Goal: Task Accomplishment & Management: Use online tool/utility

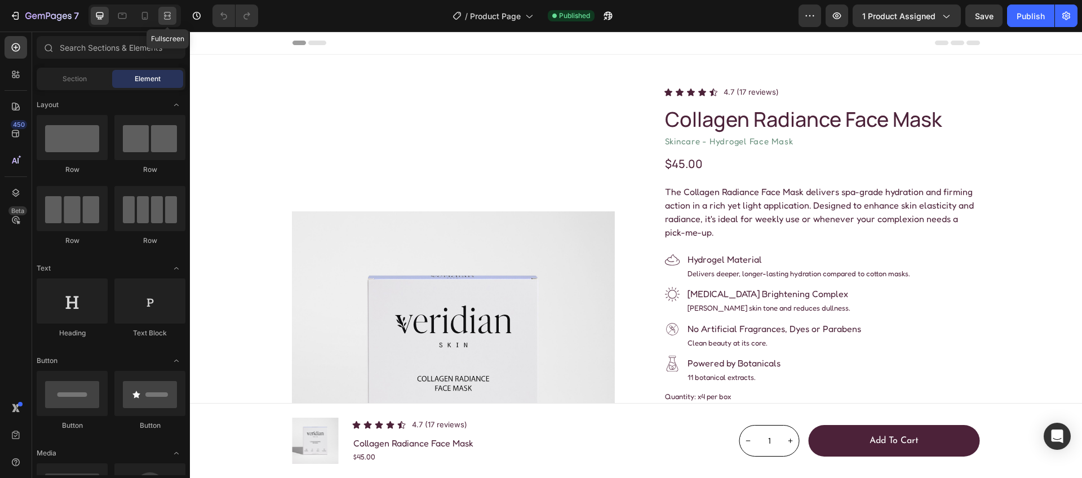
click at [168, 19] on icon at bounding box center [167, 18] width 7 height 2
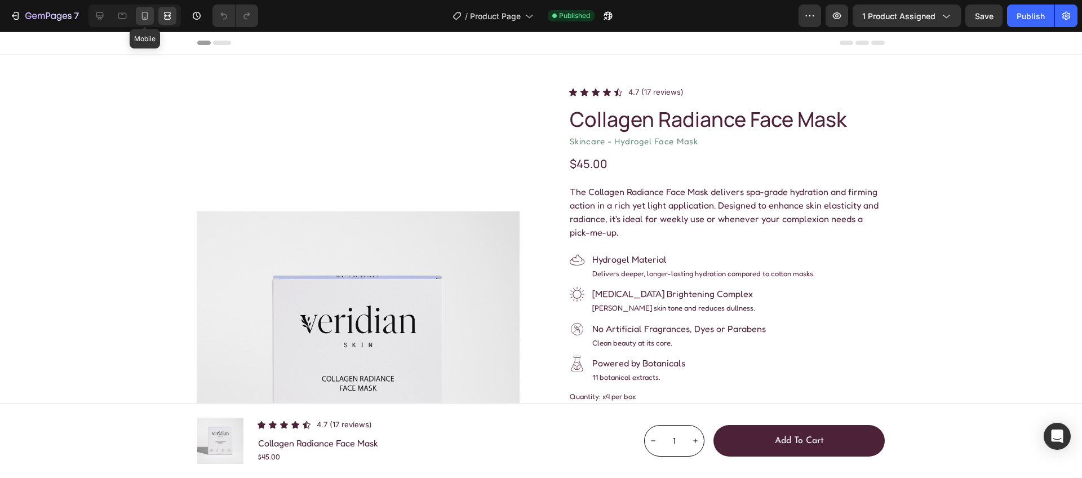
click at [144, 11] on icon at bounding box center [144, 15] width 11 height 11
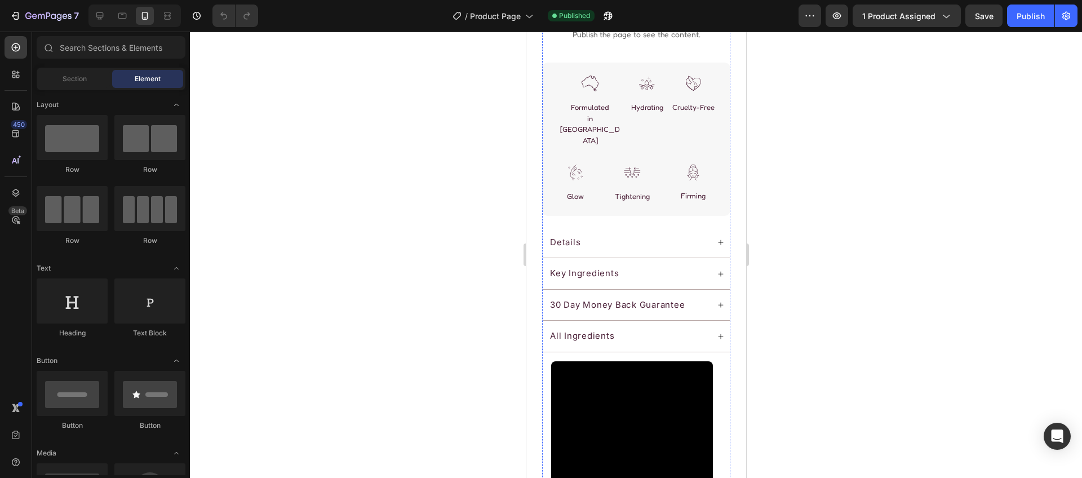
scroll to position [968, 0]
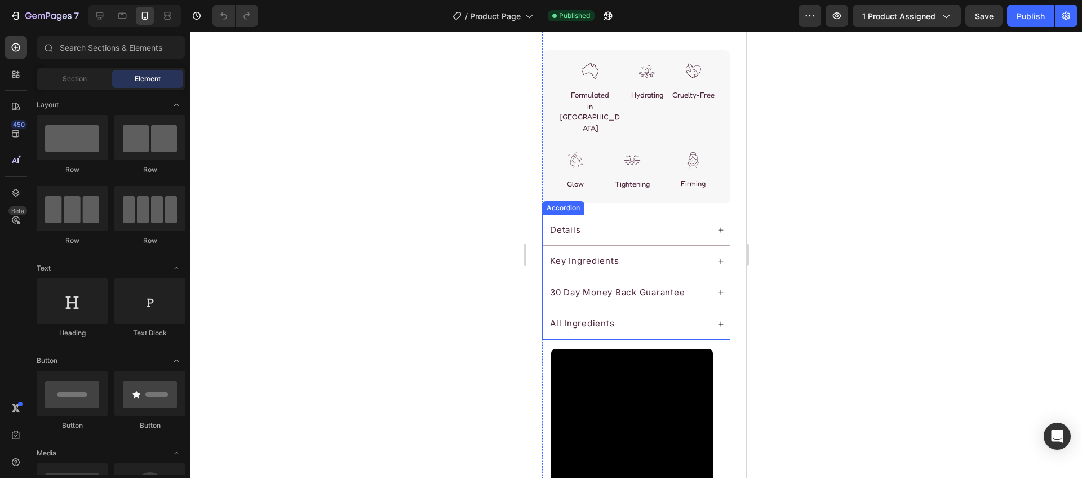
click at [646, 222] on div "Details" at bounding box center [628, 230] width 160 height 16
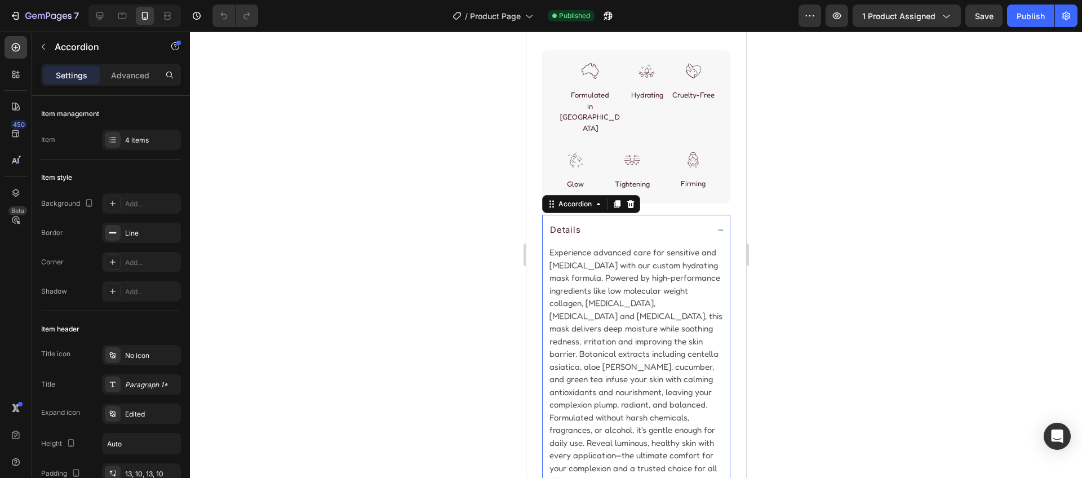
click at [646, 222] on div "Details" at bounding box center [628, 230] width 160 height 16
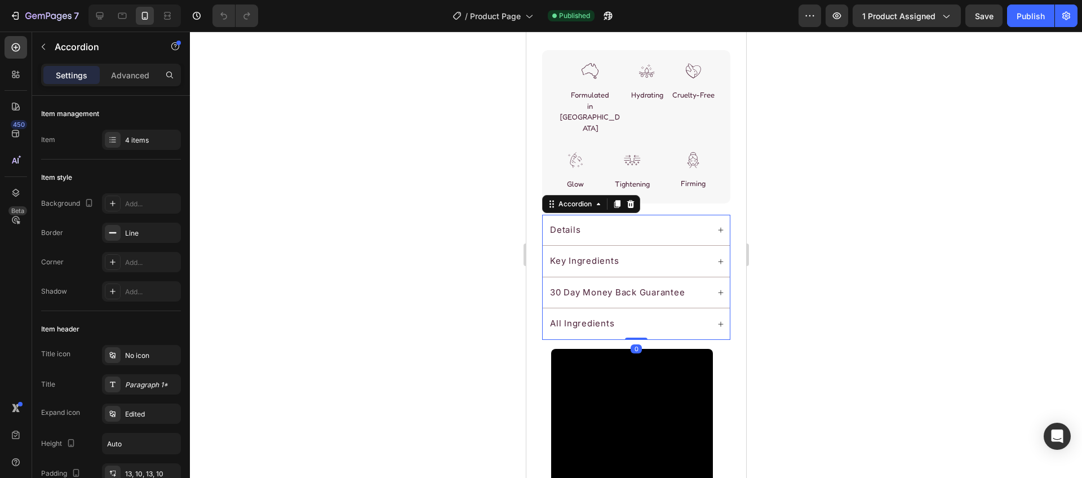
click at [649, 253] on div "Key Ingredients" at bounding box center [628, 261] width 160 height 16
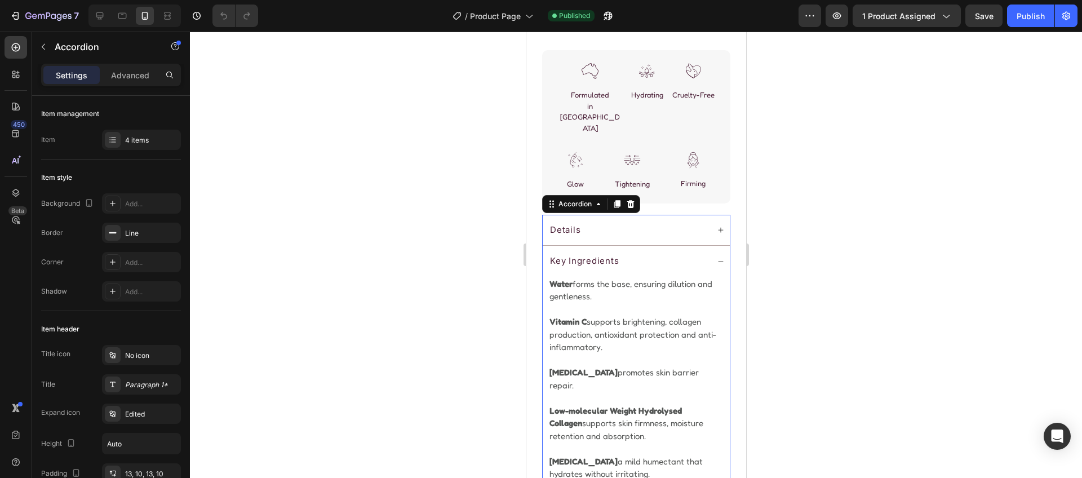
click at [649, 253] on div "Key Ingredients" at bounding box center [628, 261] width 160 height 16
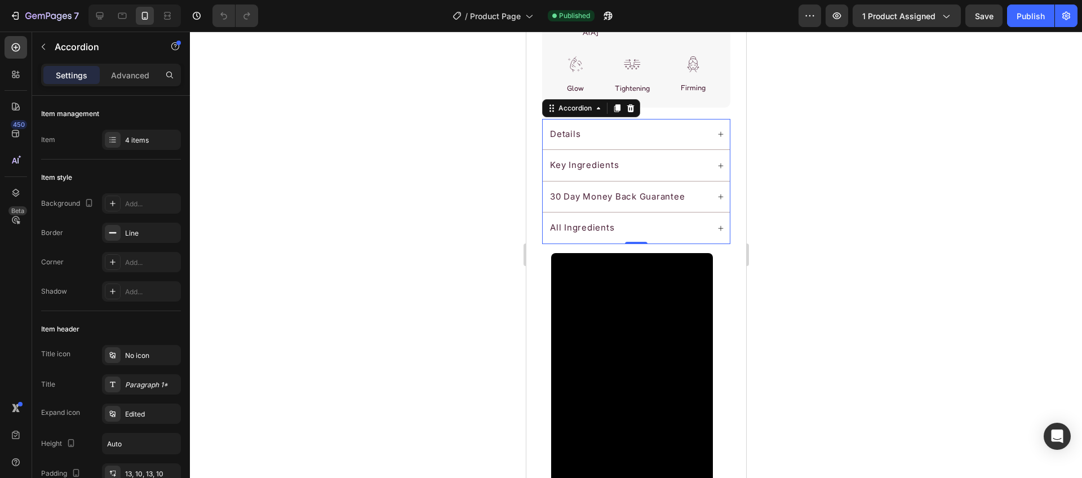
scroll to position [1098, 0]
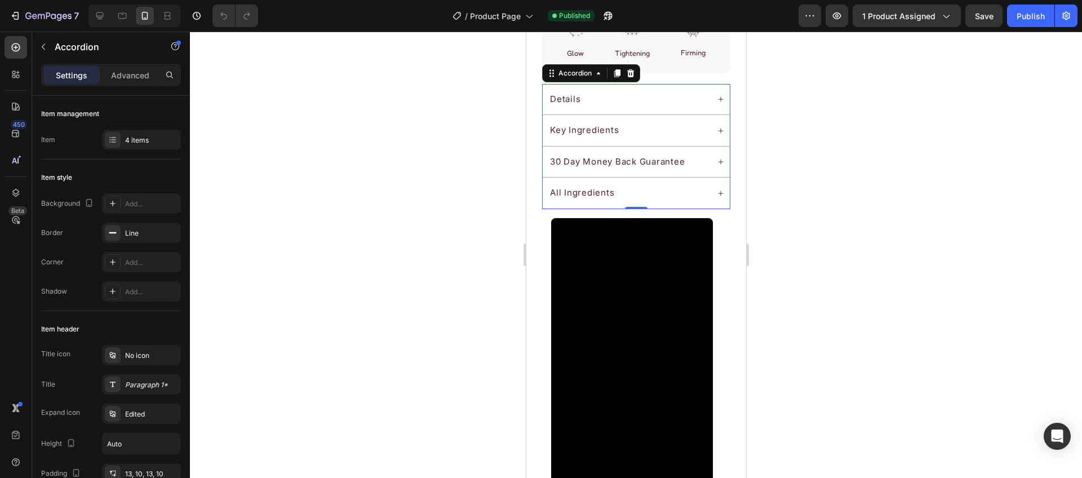
click at [646, 155] on p "30 Day Money Back Guarantee" at bounding box center [616, 161] width 135 height 13
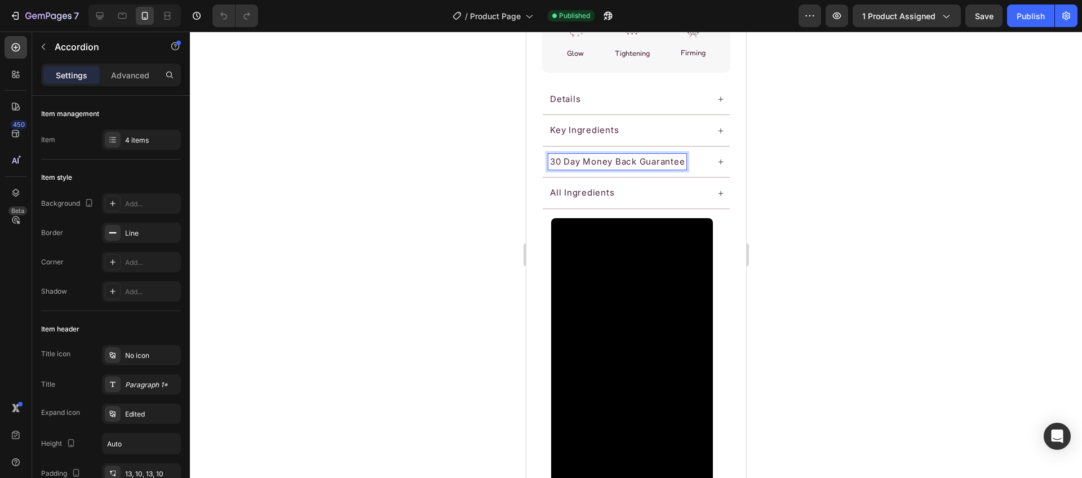
click at [706, 146] on div "30 Day Money Back Guarantee" at bounding box center [635, 161] width 187 height 31
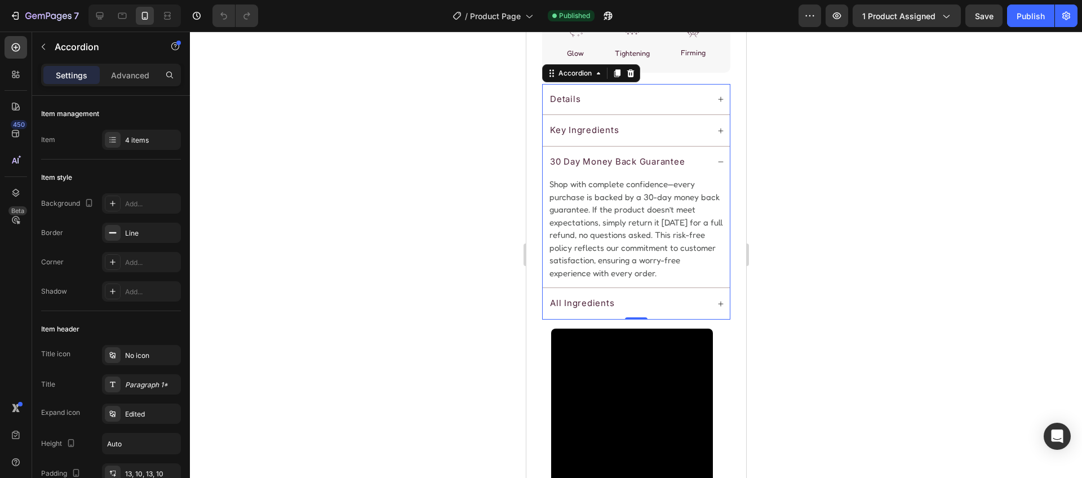
click at [706, 146] on div "30 Day Money Back Guarantee" at bounding box center [635, 161] width 187 height 31
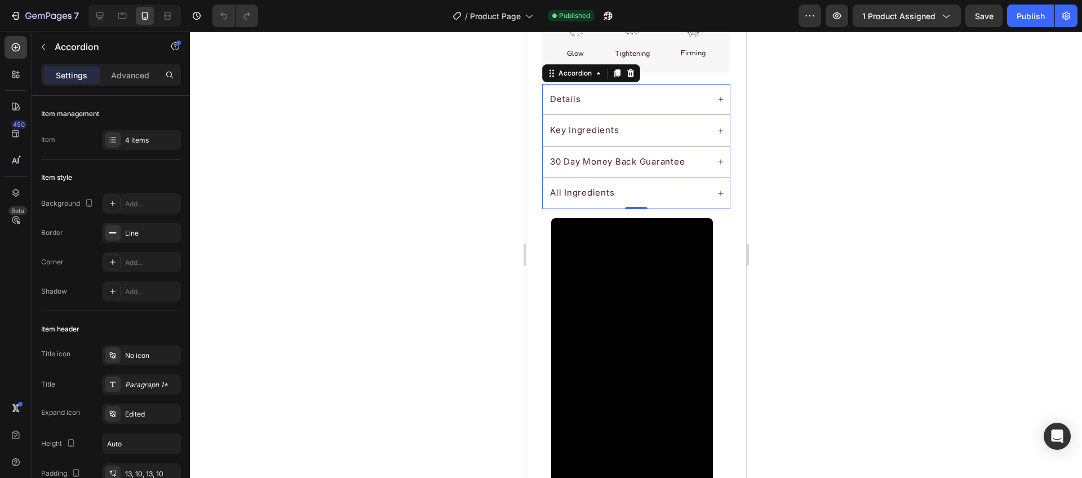
click at [705, 177] on div "All Ingredients" at bounding box center [635, 192] width 187 height 31
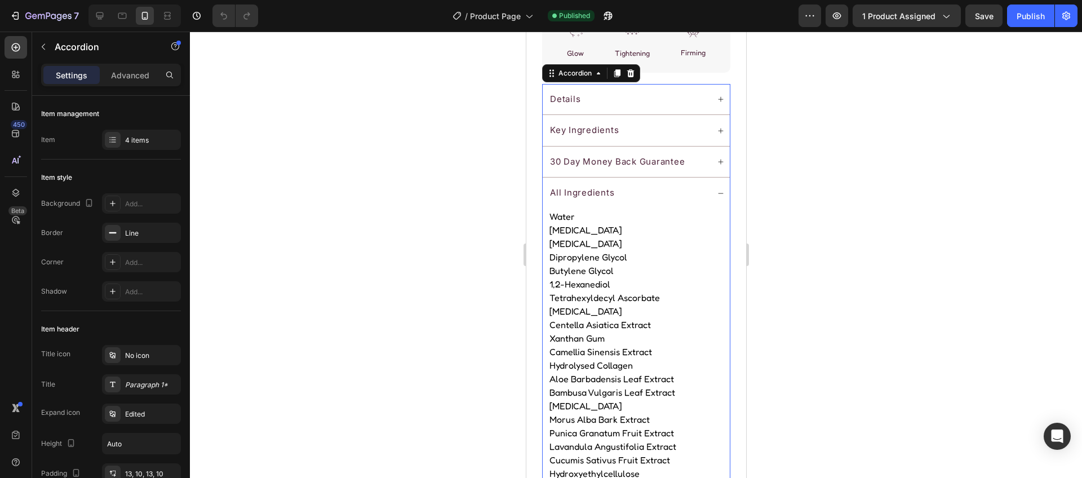
click at [705, 177] on div "All Ingredients" at bounding box center [635, 192] width 187 height 31
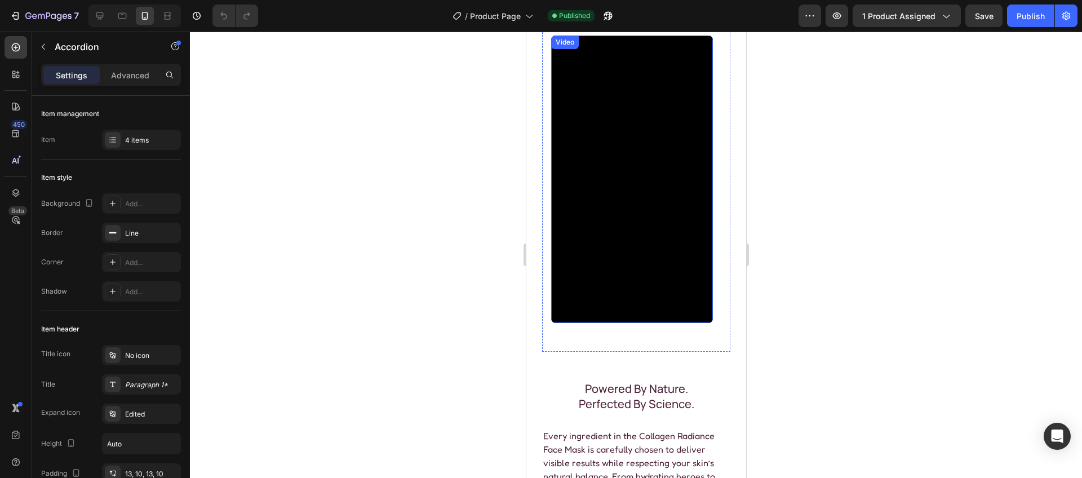
scroll to position [1479, 0]
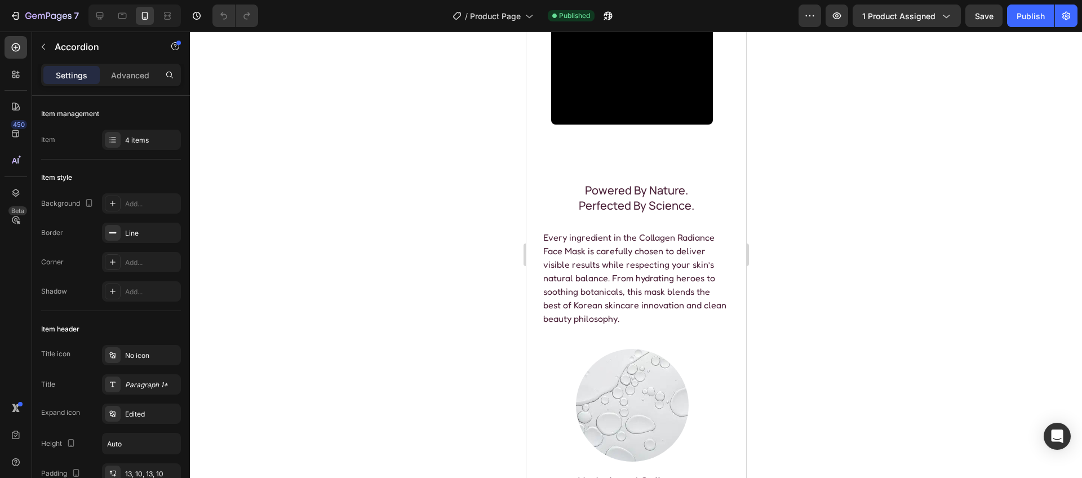
click at [828, 116] on div at bounding box center [636, 255] width 892 height 446
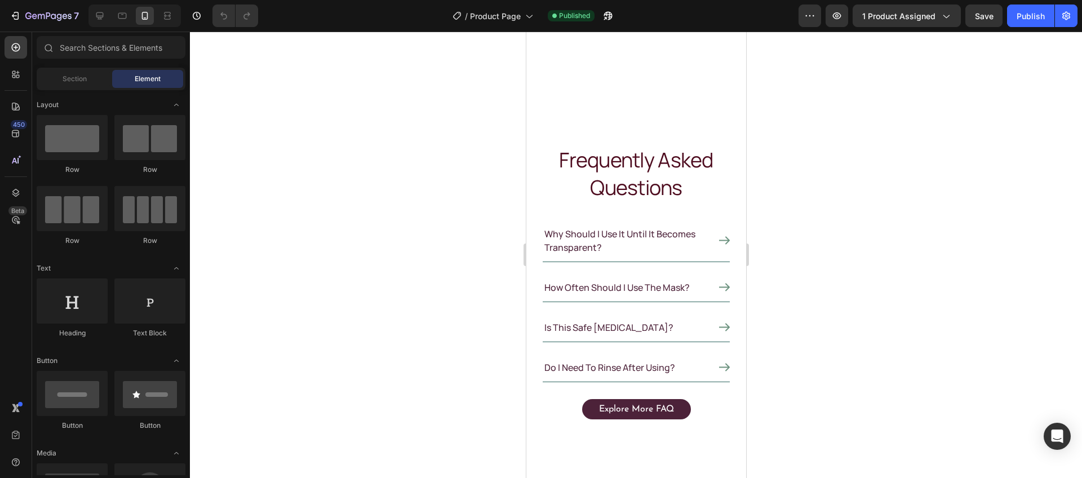
scroll to position [4296, 0]
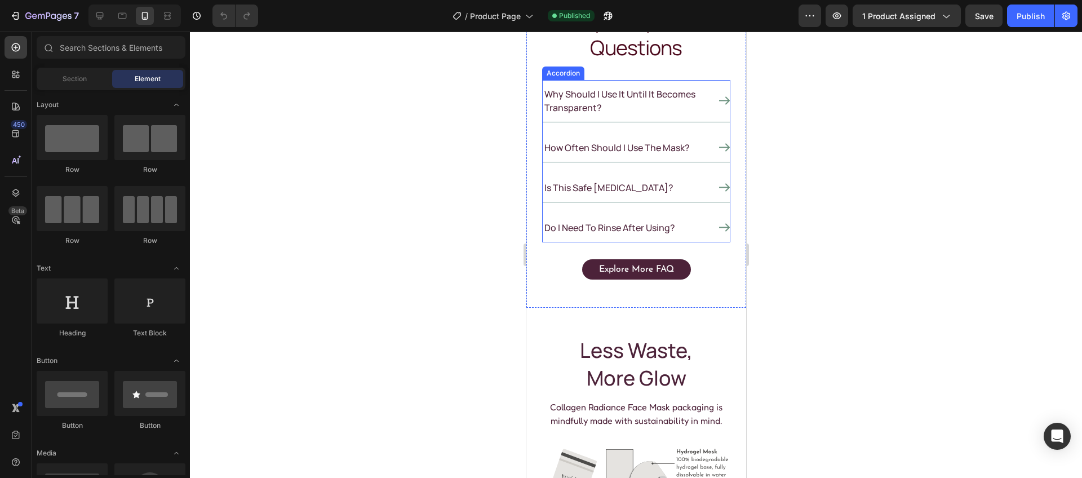
click at [718, 100] on icon at bounding box center [723, 101] width 11 height 8
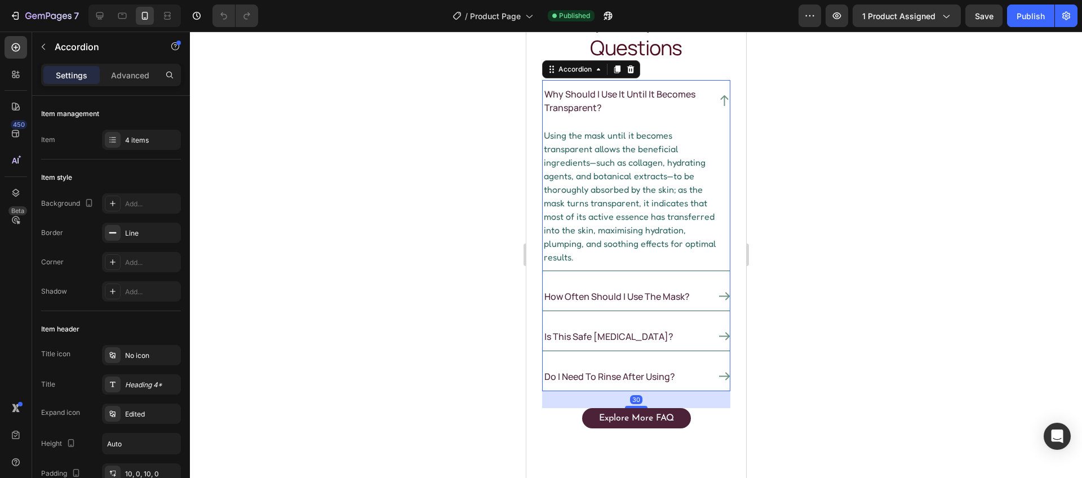
click at [718, 100] on icon at bounding box center [723, 100] width 11 height 11
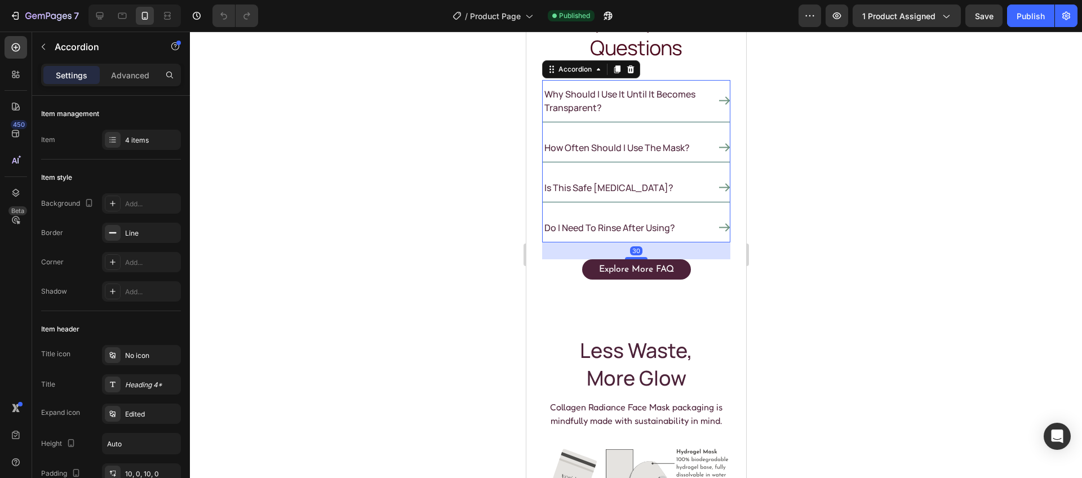
click at [718, 149] on icon at bounding box center [723, 147] width 11 height 11
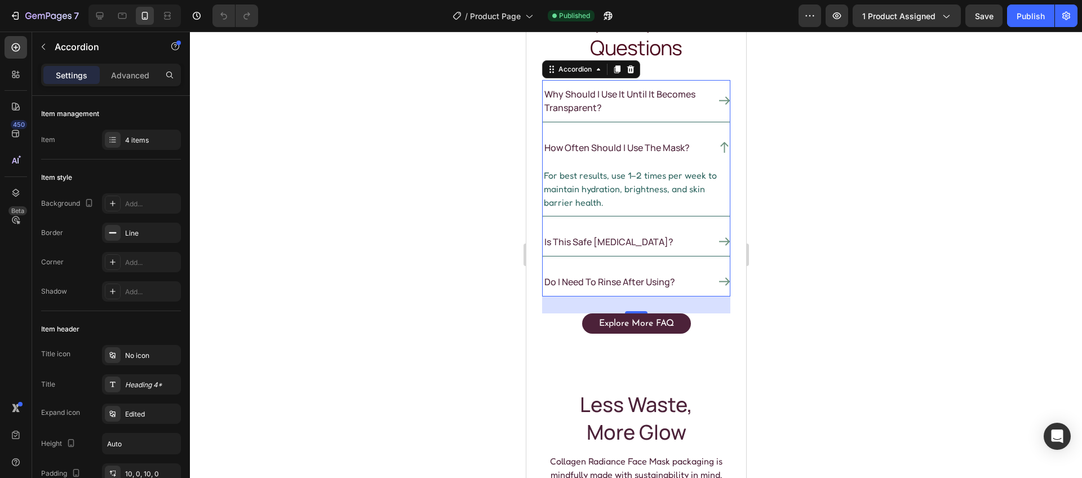
click at [718, 149] on icon at bounding box center [723, 147] width 11 height 11
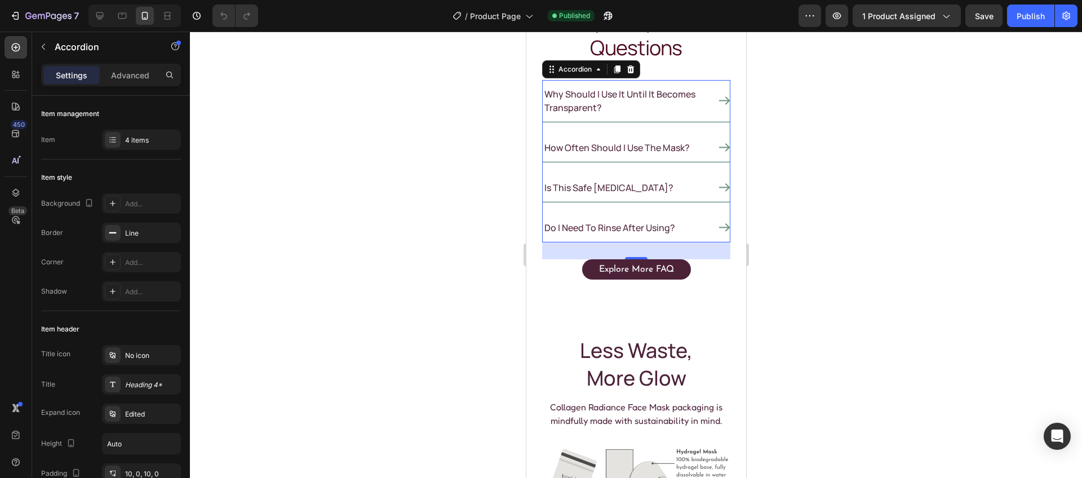
click at [718, 186] on icon at bounding box center [723, 187] width 11 height 11
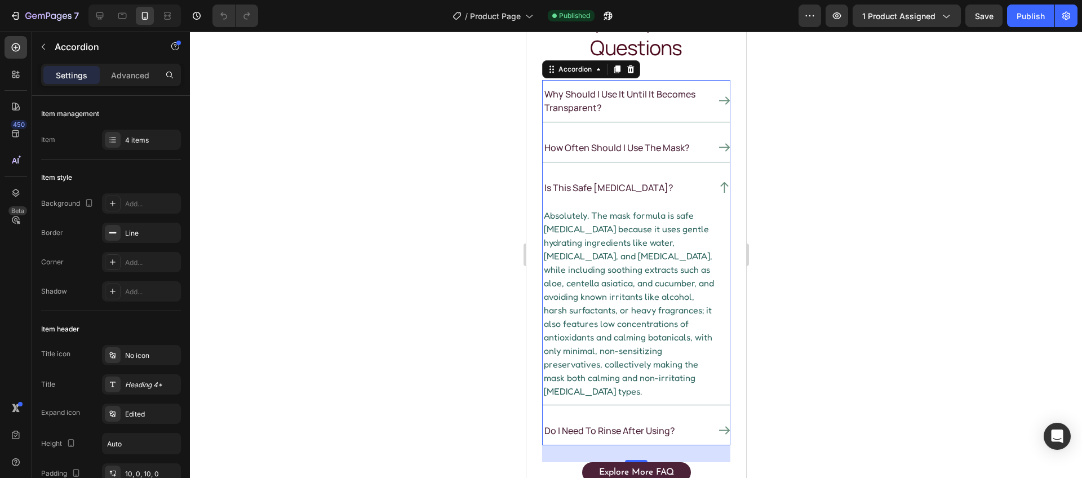
click at [718, 186] on icon at bounding box center [723, 187] width 11 height 11
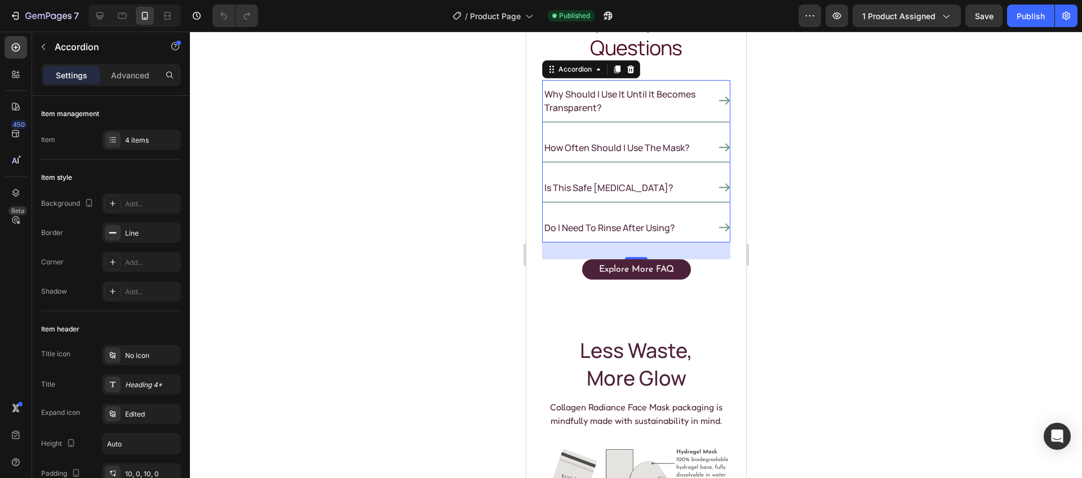
click at [718, 226] on icon at bounding box center [723, 227] width 11 height 11
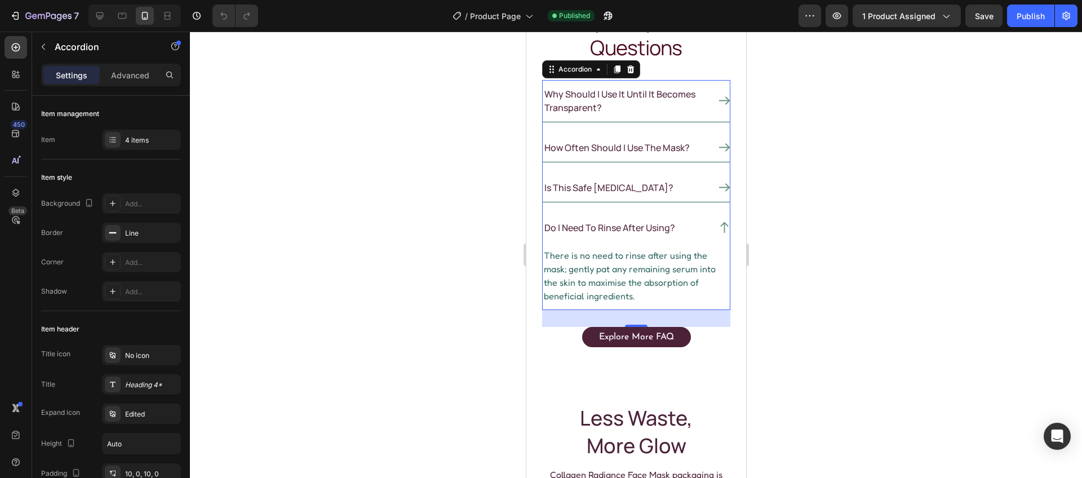
click at [718, 226] on icon at bounding box center [723, 227] width 11 height 11
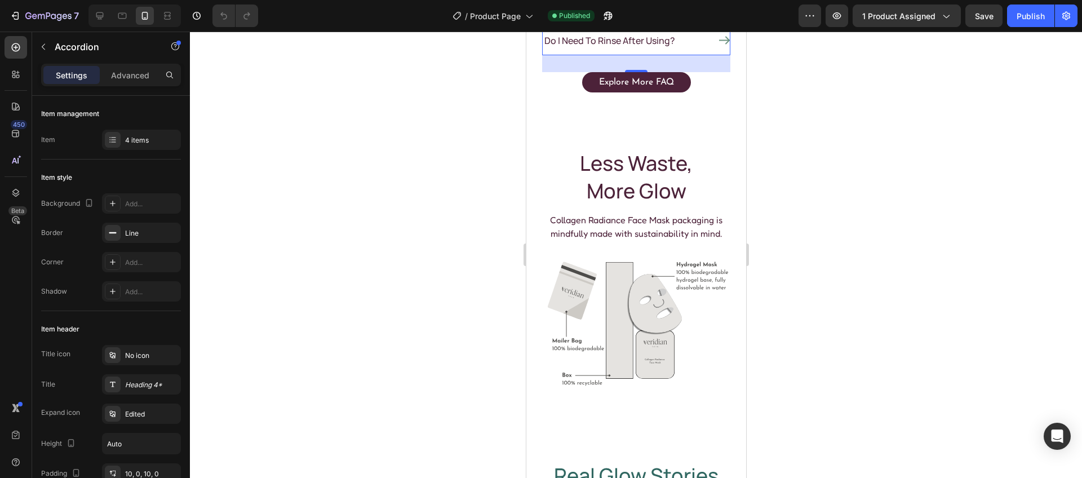
scroll to position [4483, 0]
click at [634, 221] on p "Collagen Radiance Face Mask packaging is mindfully made with sustainability in …" at bounding box center [635, 225] width 188 height 27
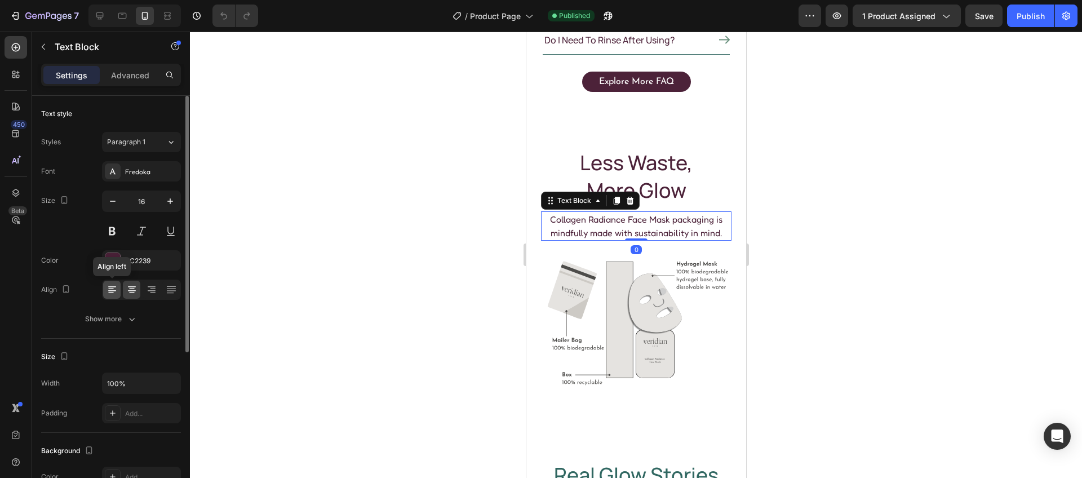
click at [115, 295] on icon at bounding box center [111, 289] width 11 height 11
click at [806, 232] on div at bounding box center [636, 255] width 892 height 446
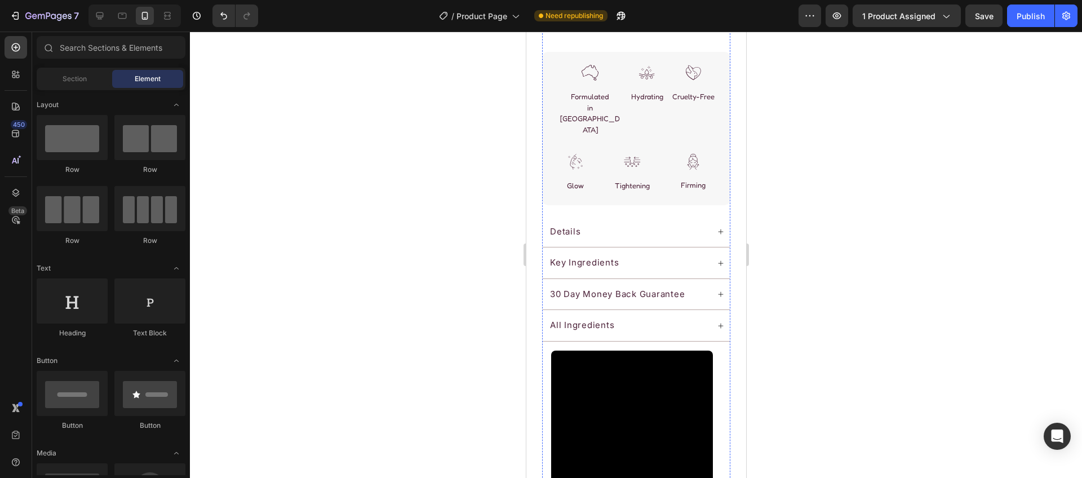
scroll to position [1267, 0]
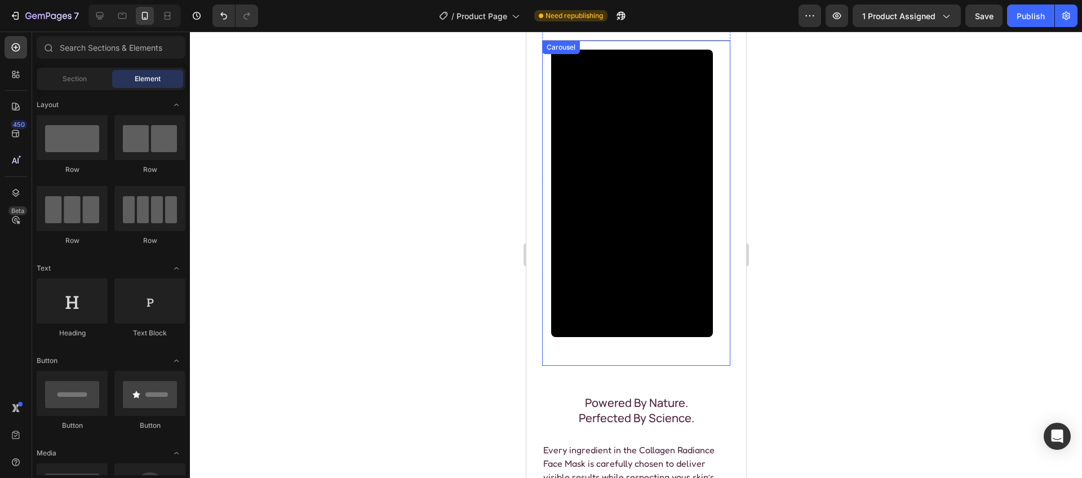
click at [604, 314] on div "Video" at bounding box center [631, 203] width 162 height 307
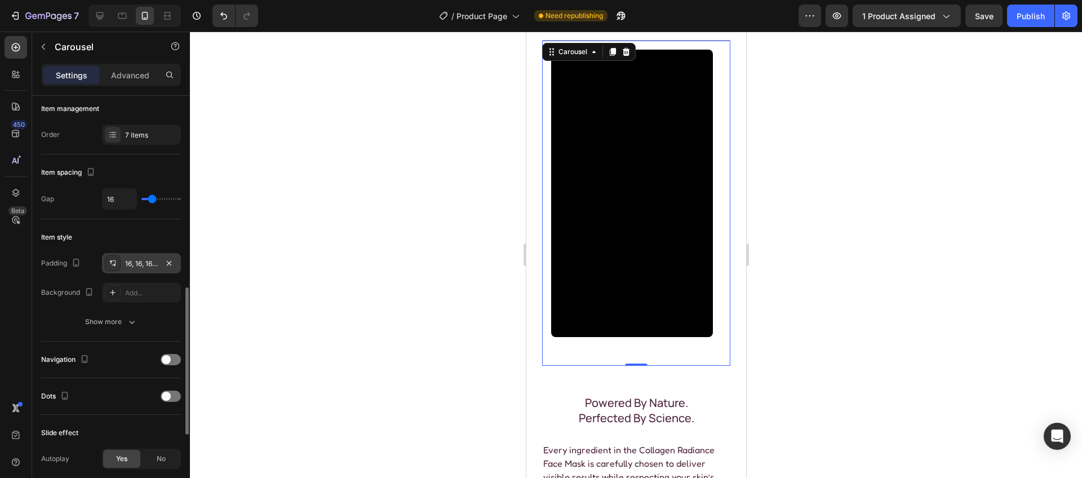
scroll to position [251, 0]
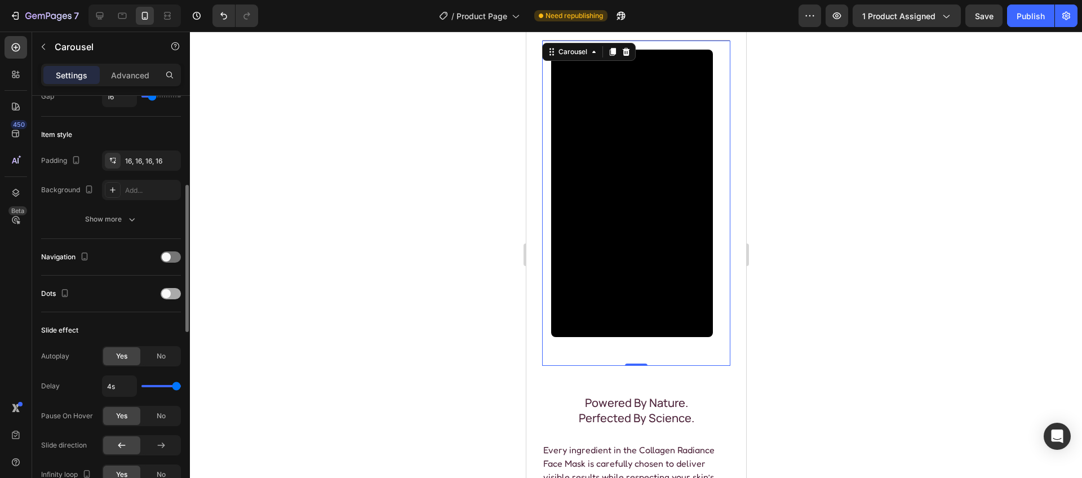
click at [168, 297] on span at bounding box center [166, 293] width 9 height 9
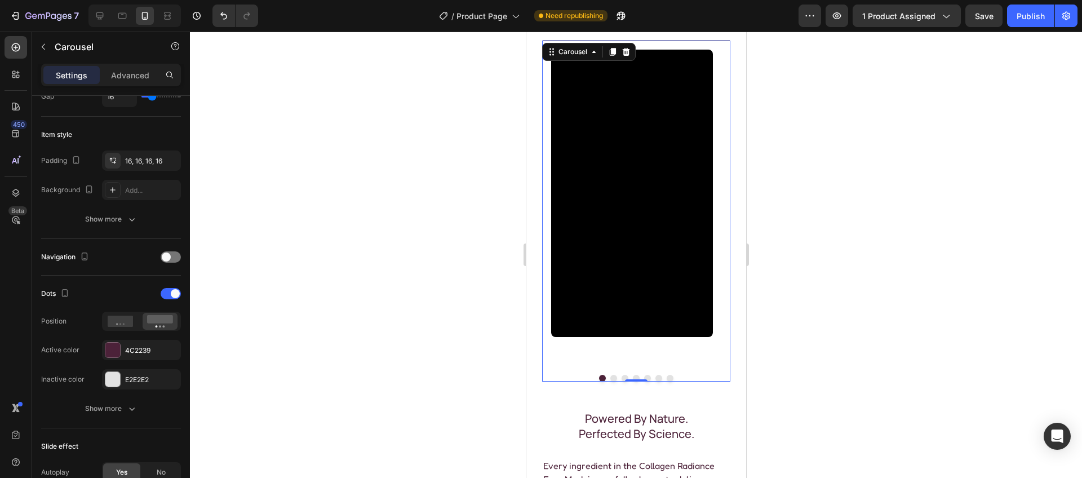
click at [609, 375] on button "Dot" at bounding box center [612, 378] width 7 height 7
click at [598, 375] on button "Dot" at bounding box center [601, 378] width 7 height 7
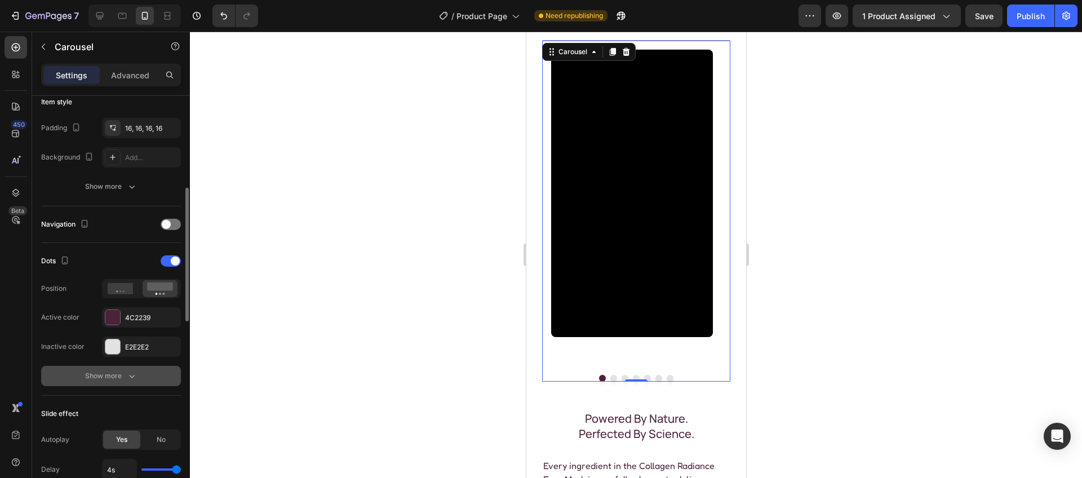
click at [124, 377] on div "Show more" at bounding box center [111, 375] width 52 height 11
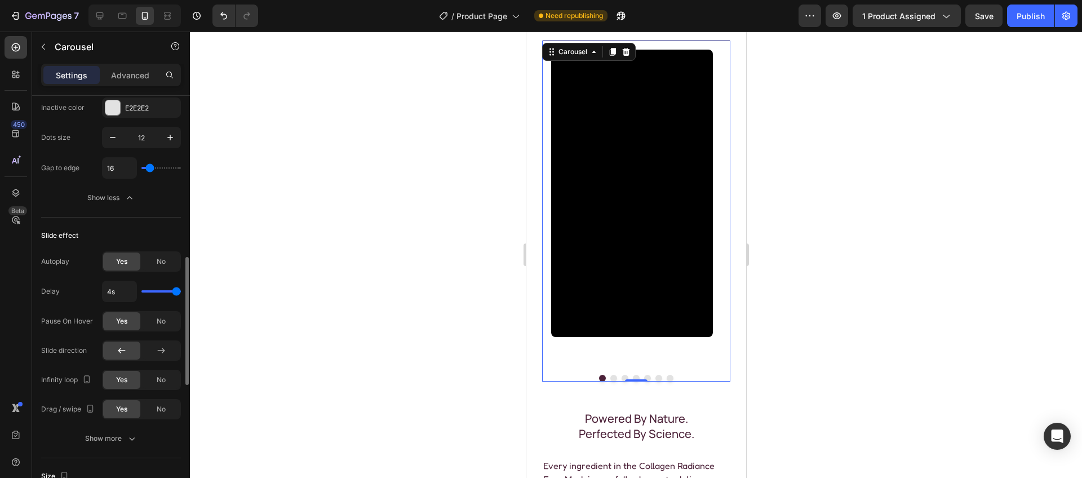
scroll to position [549, 0]
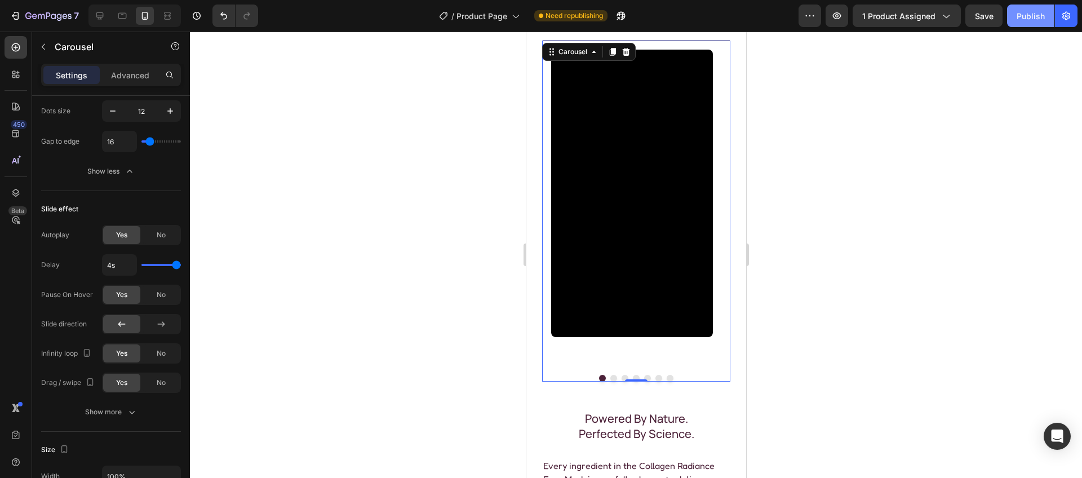
click at [1042, 15] on div "Publish" at bounding box center [1030, 16] width 28 height 12
drag, startPoint x: 784, startPoint y: 65, endPoint x: 100, endPoint y: 29, distance: 684.2
click at [784, 65] on div at bounding box center [636, 255] width 892 height 446
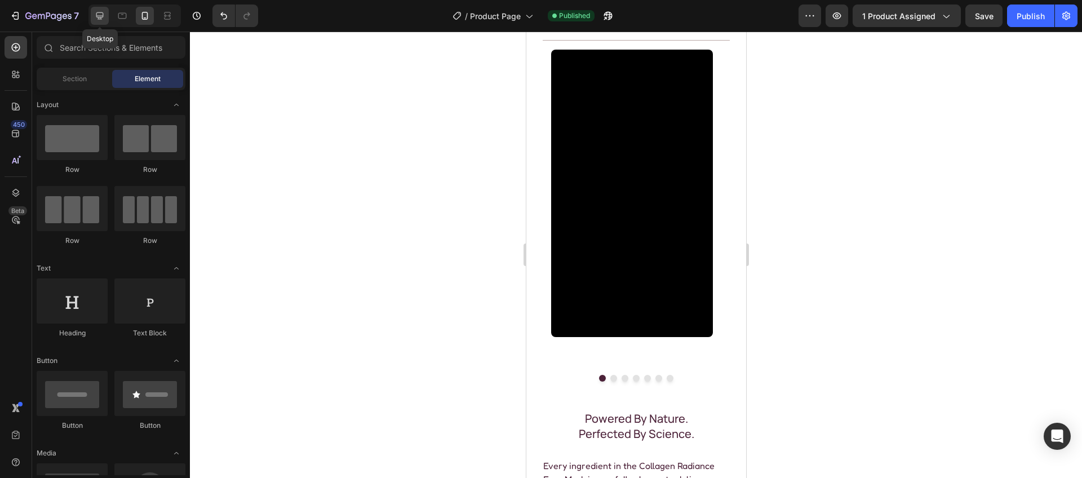
click at [95, 17] on icon at bounding box center [99, 15] width 11 height 11
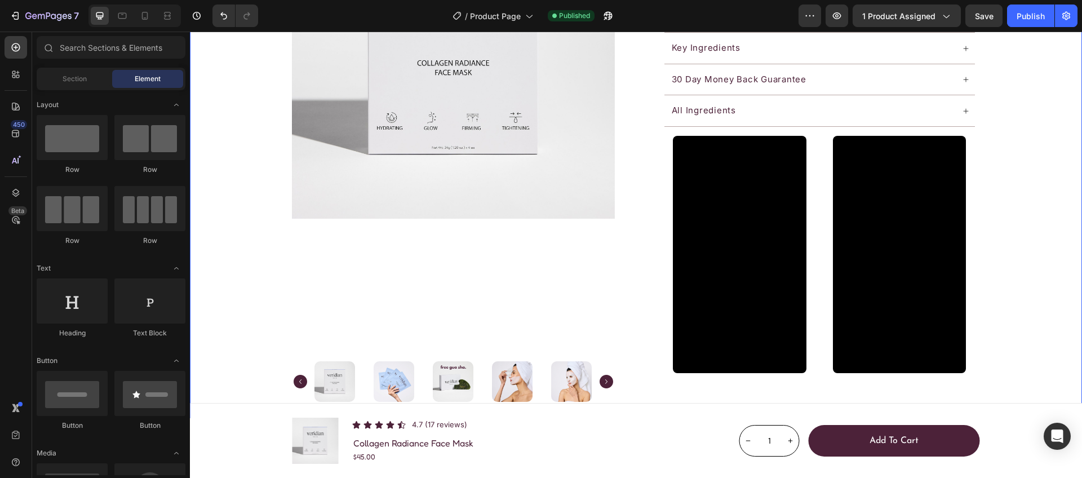
scroll to position [691, 0]
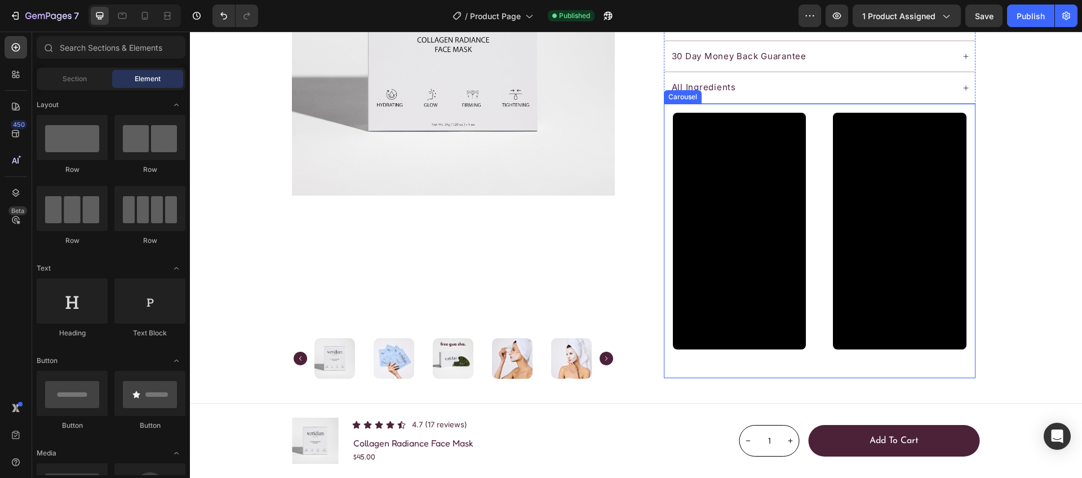
click at [811, 328] on div "Video Video Video Video Video Video Video" at bounding box center [819, 241] width 311 height 274
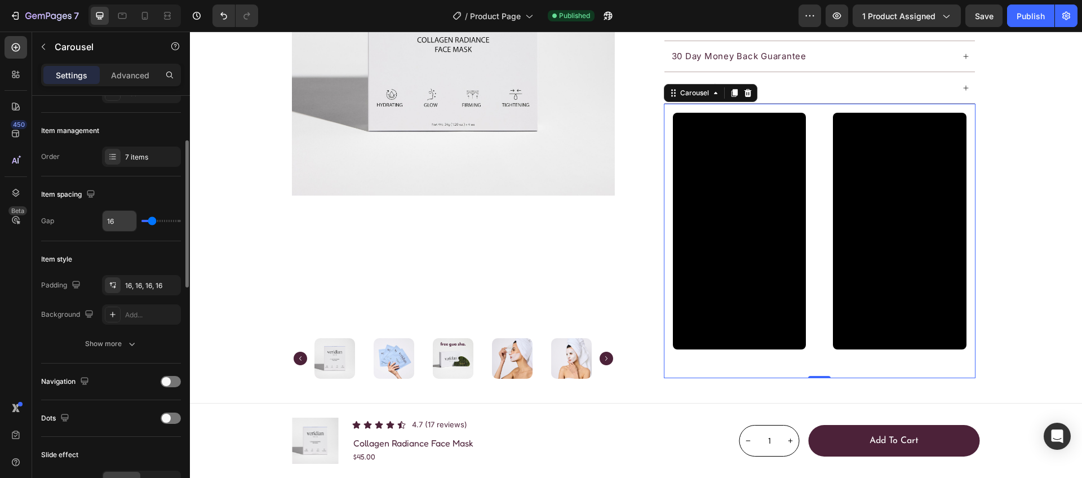
scroll to position [207, 0]
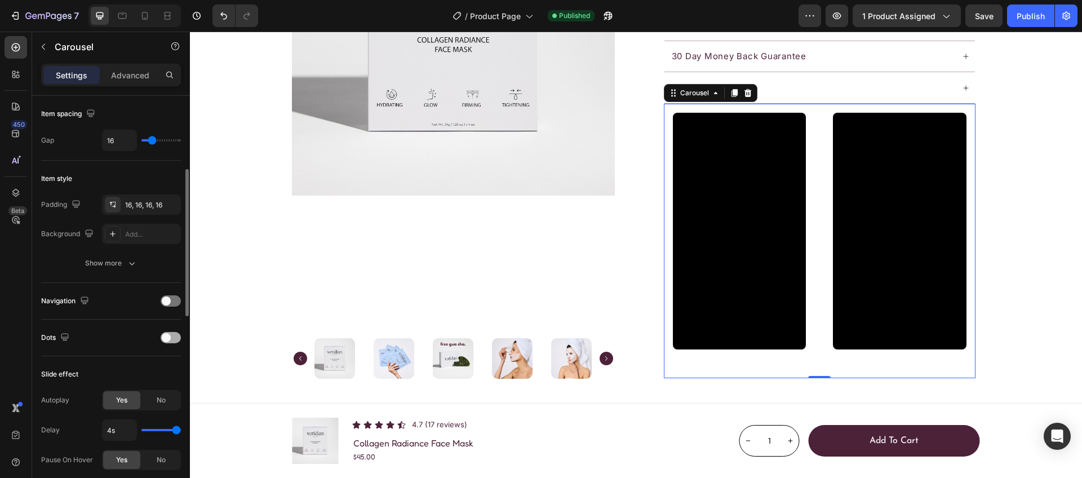
click at [175, 333] on div at bounding box center [171, 337] width 20 height 11
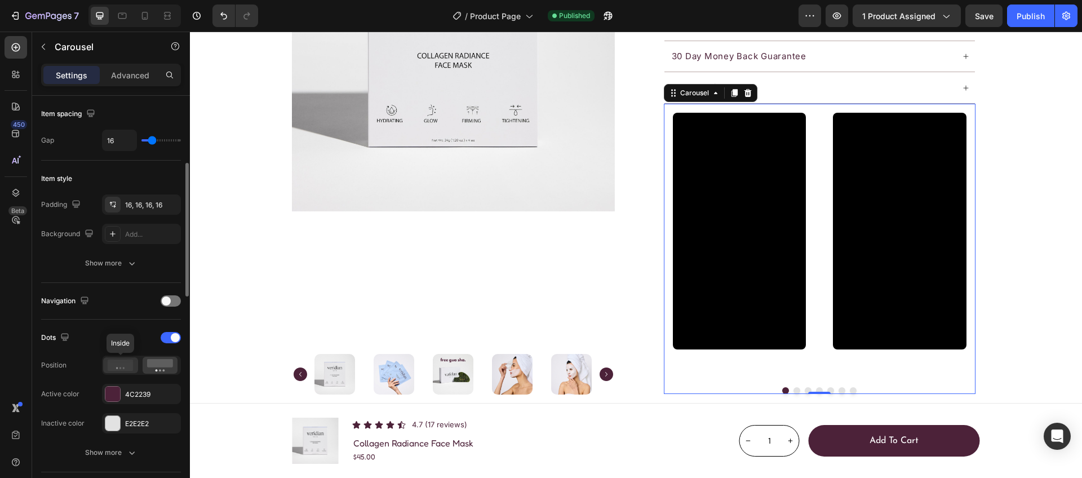
click at [128, 362] on icon at bounding box center [121, 364] width 26 height 11
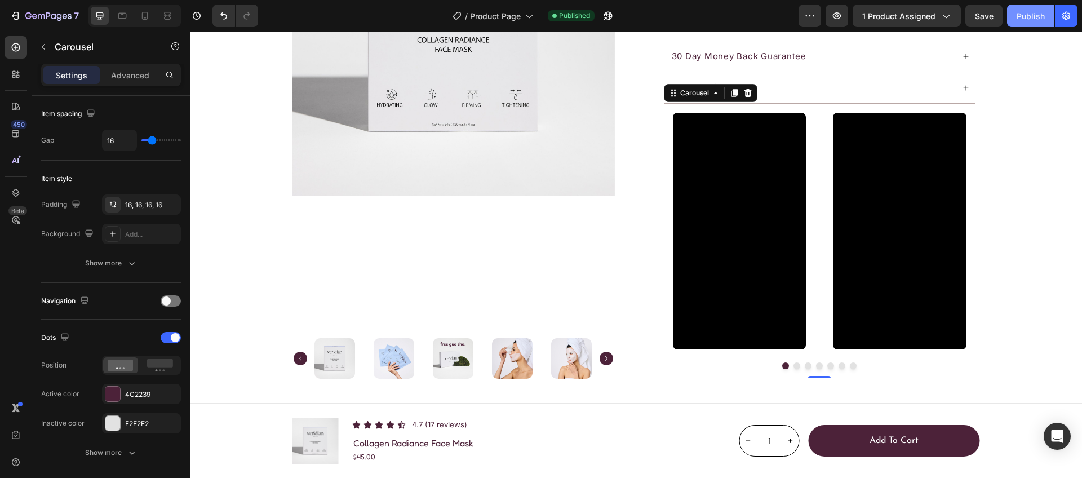
drag, startPoint x: 1025, startPoint y: 19, endPoint x: 825, endPoint y: 82, distance: 209.9
click at [1025, 19] on div "Publish" at bounding box center [1030, 16] width 28 height 12
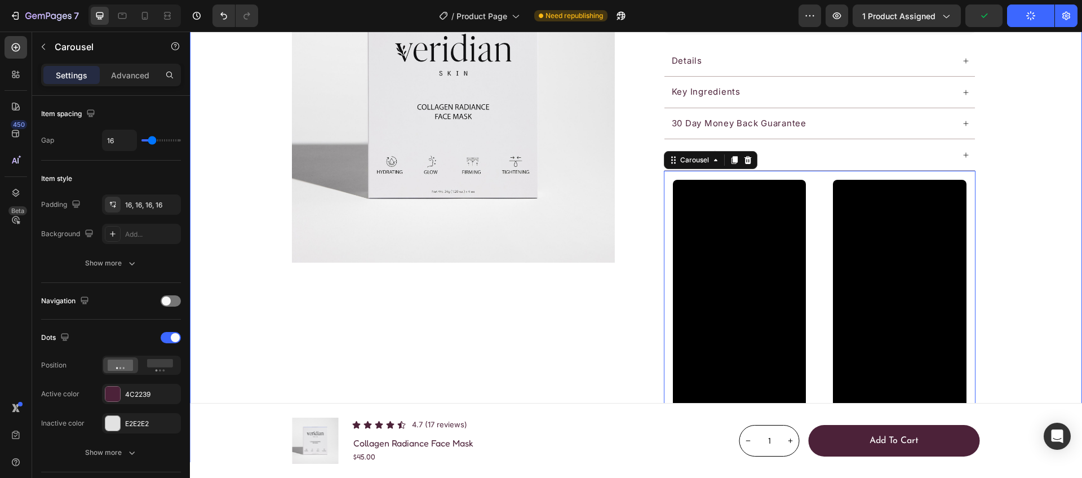
scroll to position [593, 0]
